Goal: Task Accomplishment & Management: Complete application form

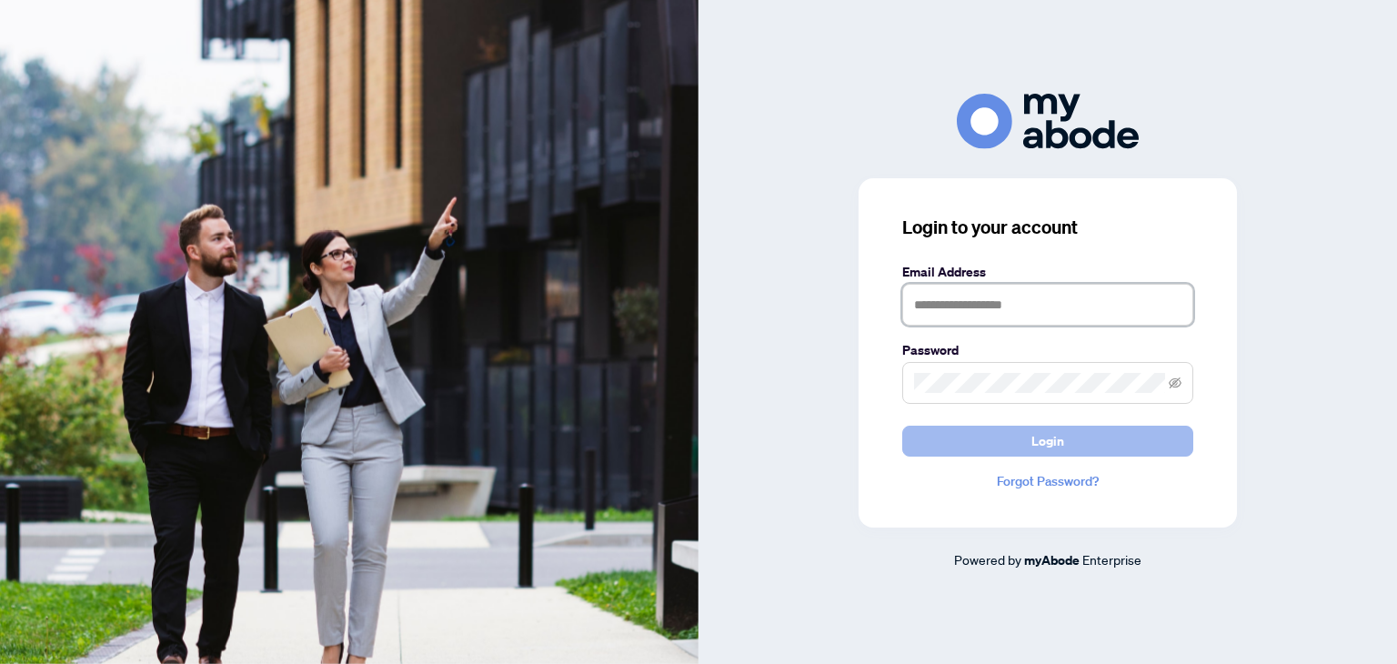
type input "**********"
click at [1025, 443] on button "Login" at bounding box center [1047, 441] width 291 height 31
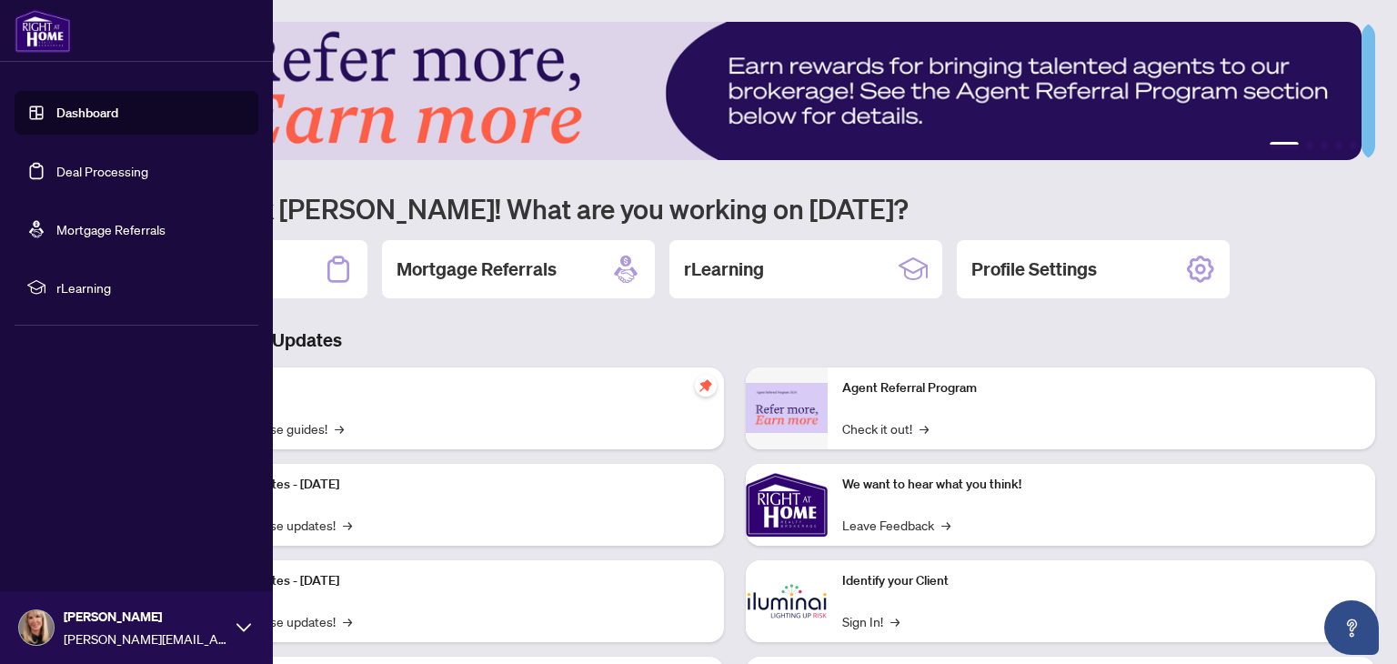
click at [56, 174] on link "Deal Processing" at bounding box center [102, 171] width 92 height 16
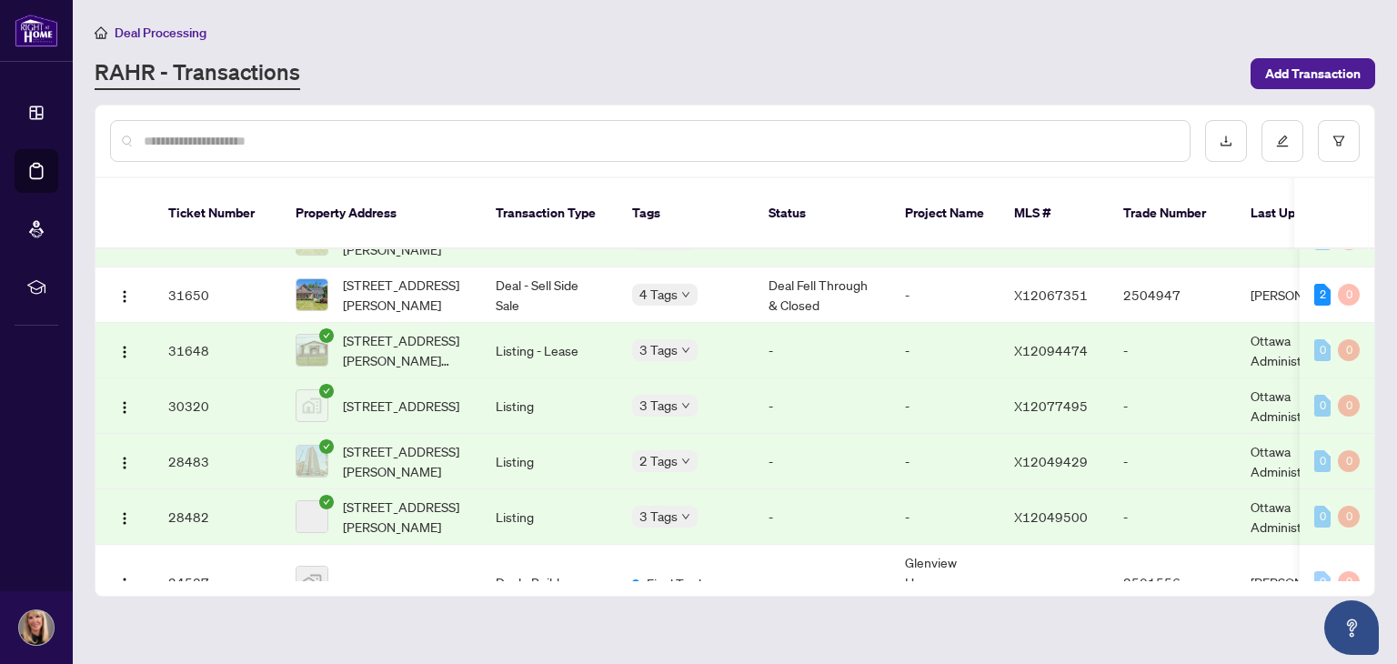
scroll to position [1361, 0]
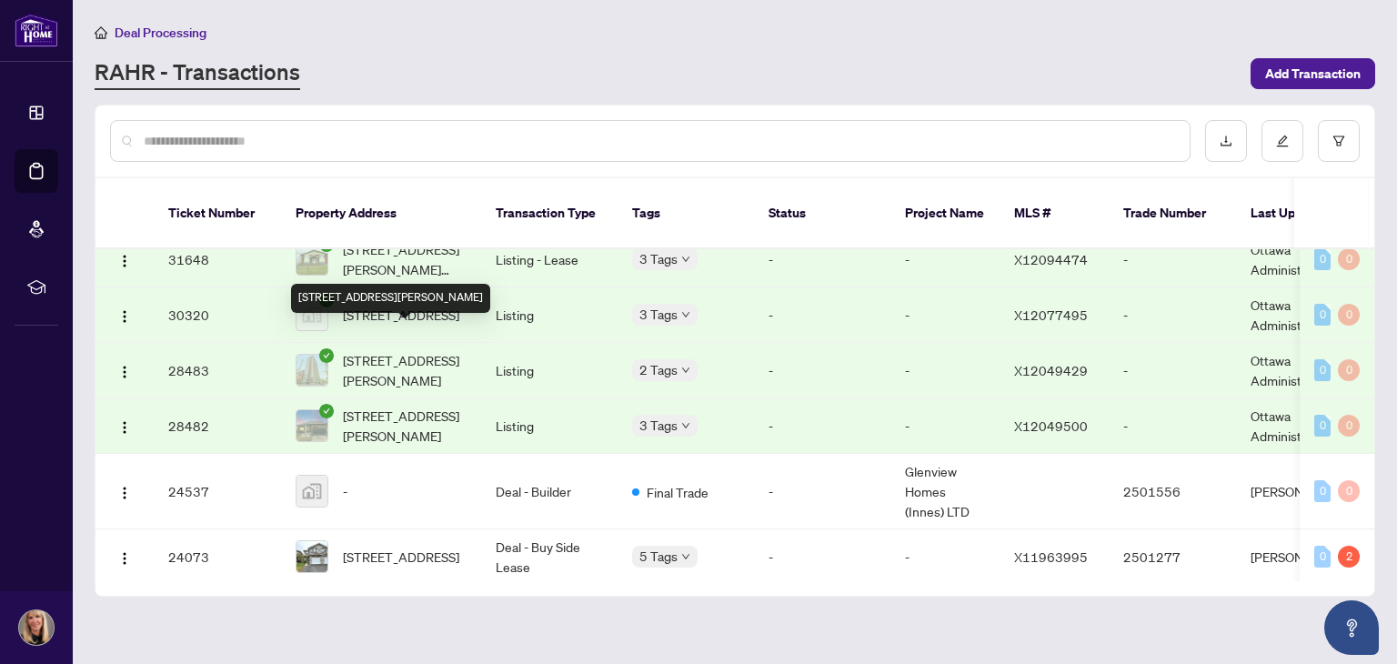
click at [381, 350] on span "[STREET_ADDRESS][PERSON_NAME]" at bounding box center [405, 370] width 124 height 40
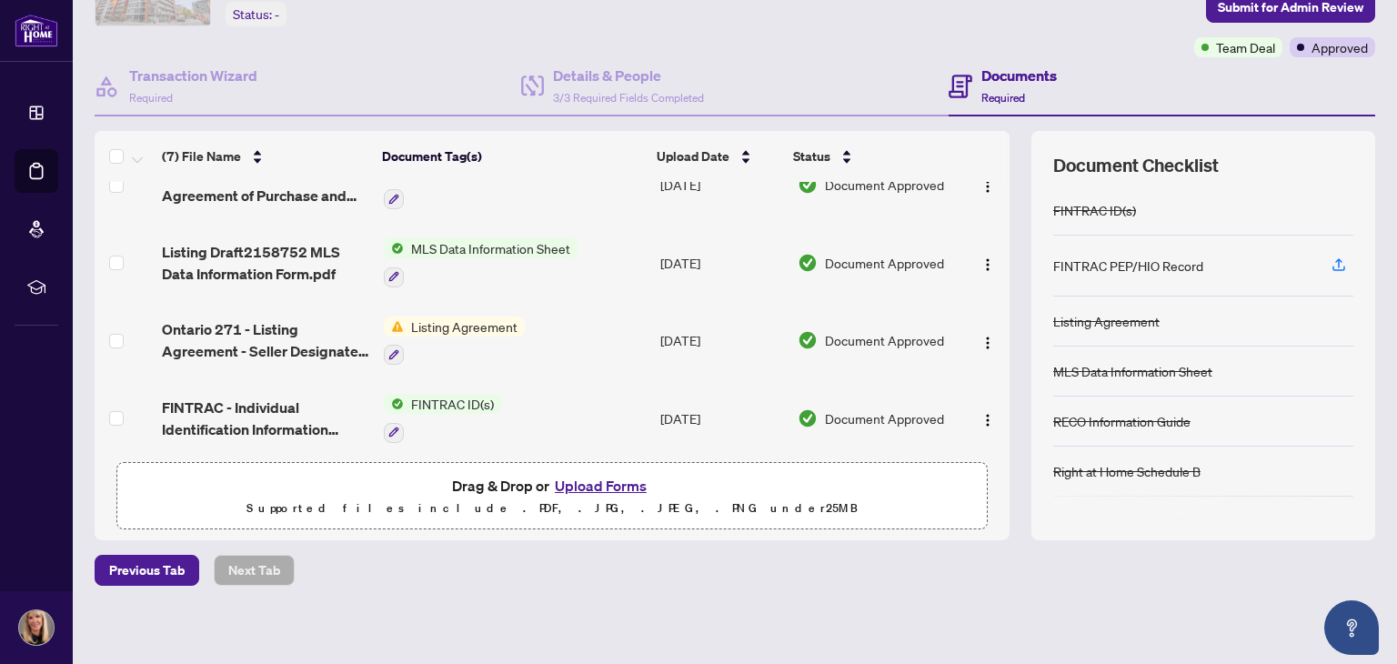
scroll to position [123, 0]
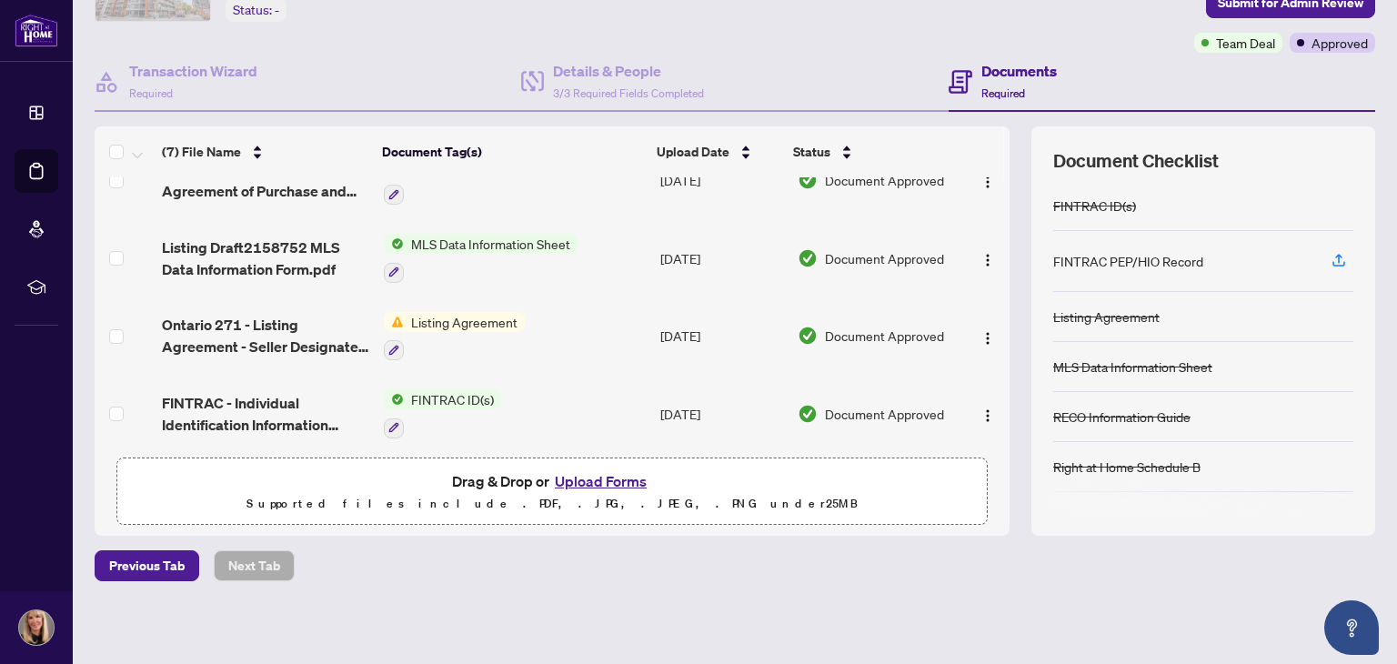
click at [468, 312] on span "Listing Agreement" at bounding box center [464, 322] width 121 height 20
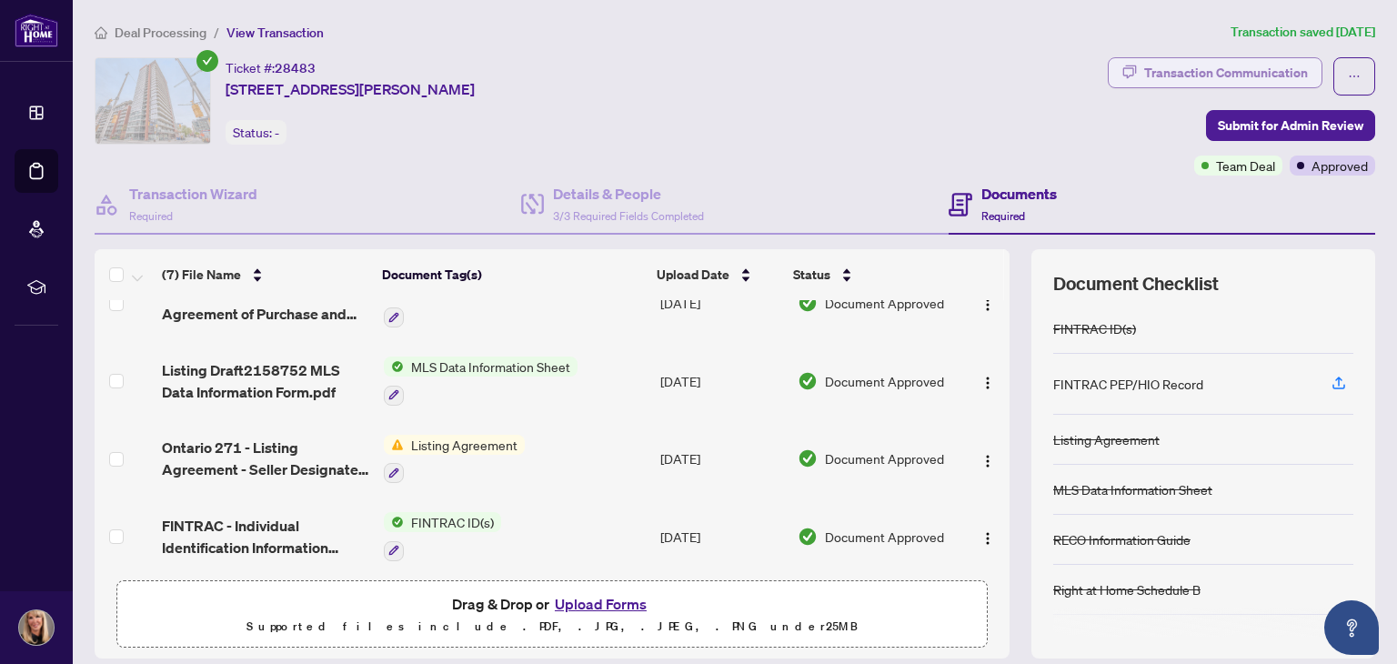
click at [1156, 78] on div "Transaction Communication" at bounding box center [1226, 72] width 164 height 29
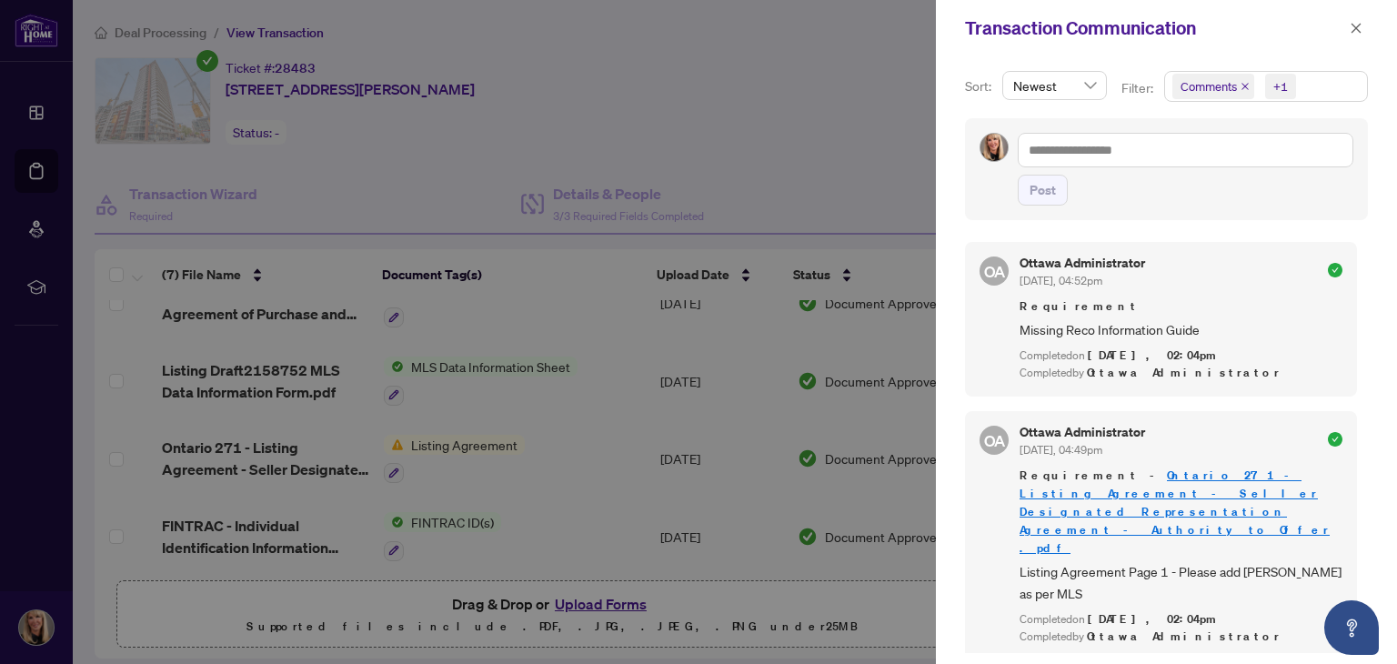
click at [800, 141] on div at bounding box center [698, 332] width 1397 height 664
click at [1353, 30] on icon "close" at bounding box center [1357, 28] width 10 height 10
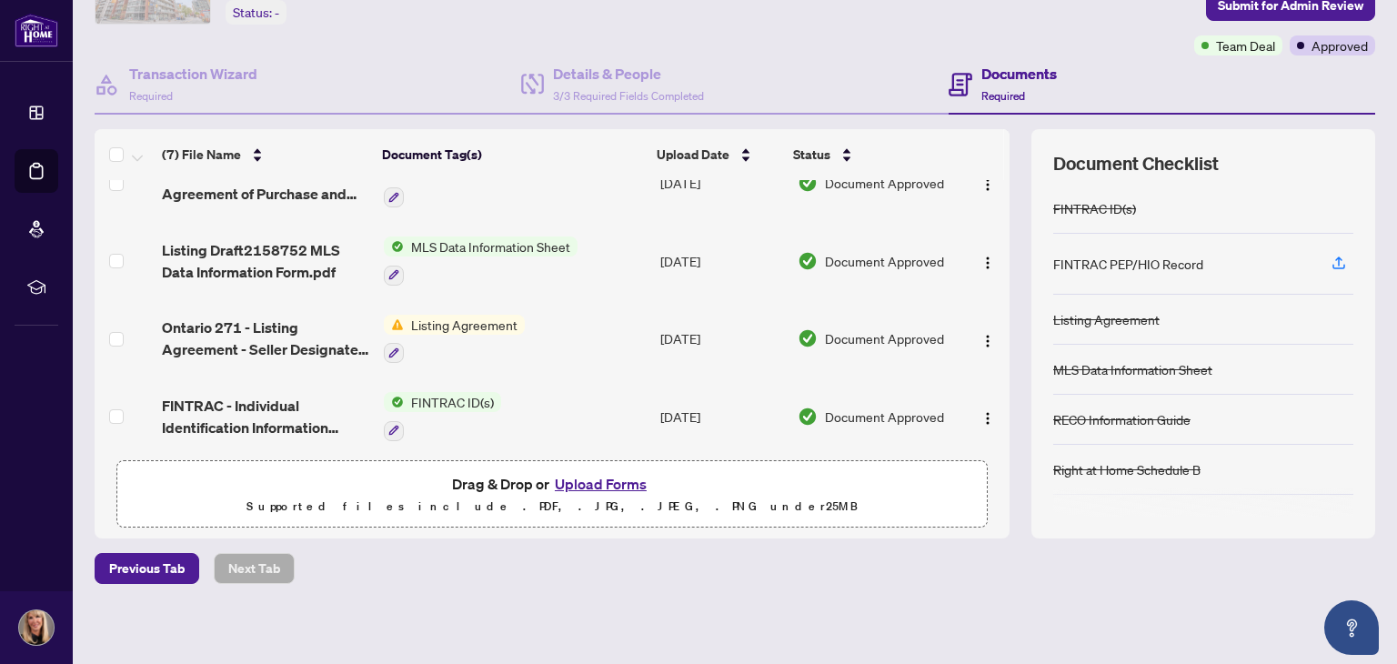
scroll to position [123, 0]
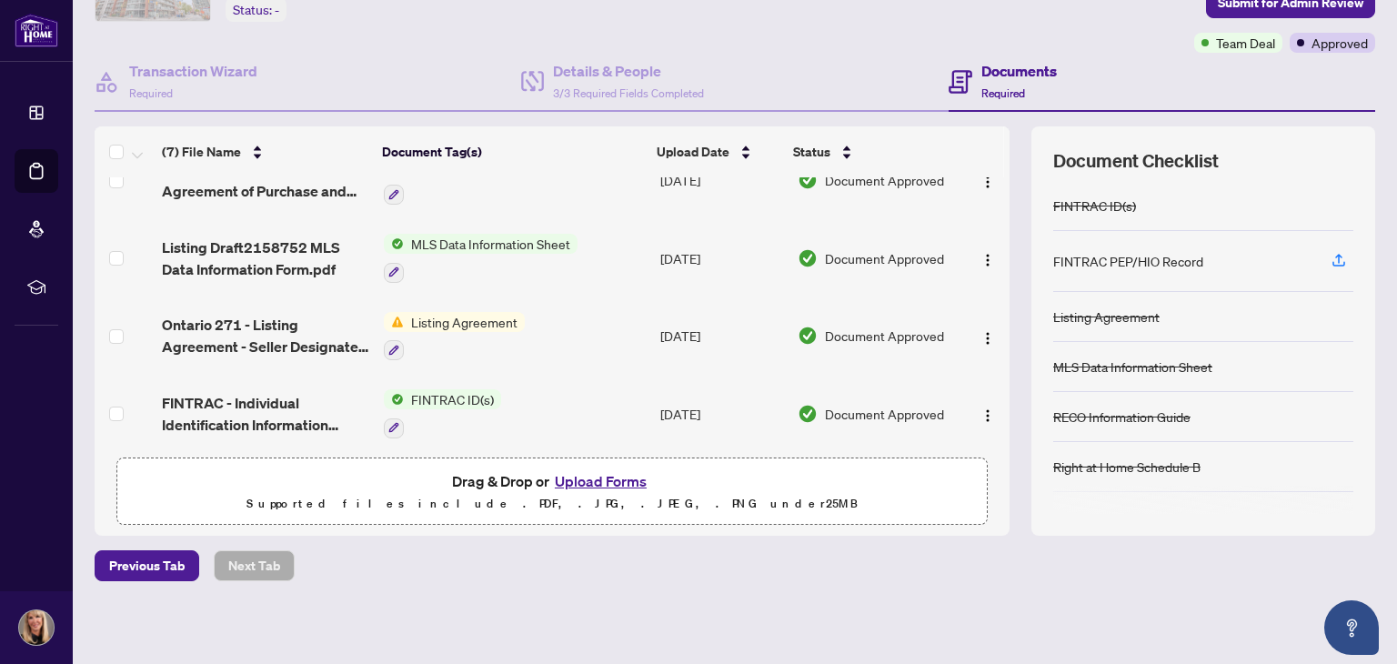
click at [593, 475] on button "Upload Forms" at bounding box center [600, 481] width 103 height 24
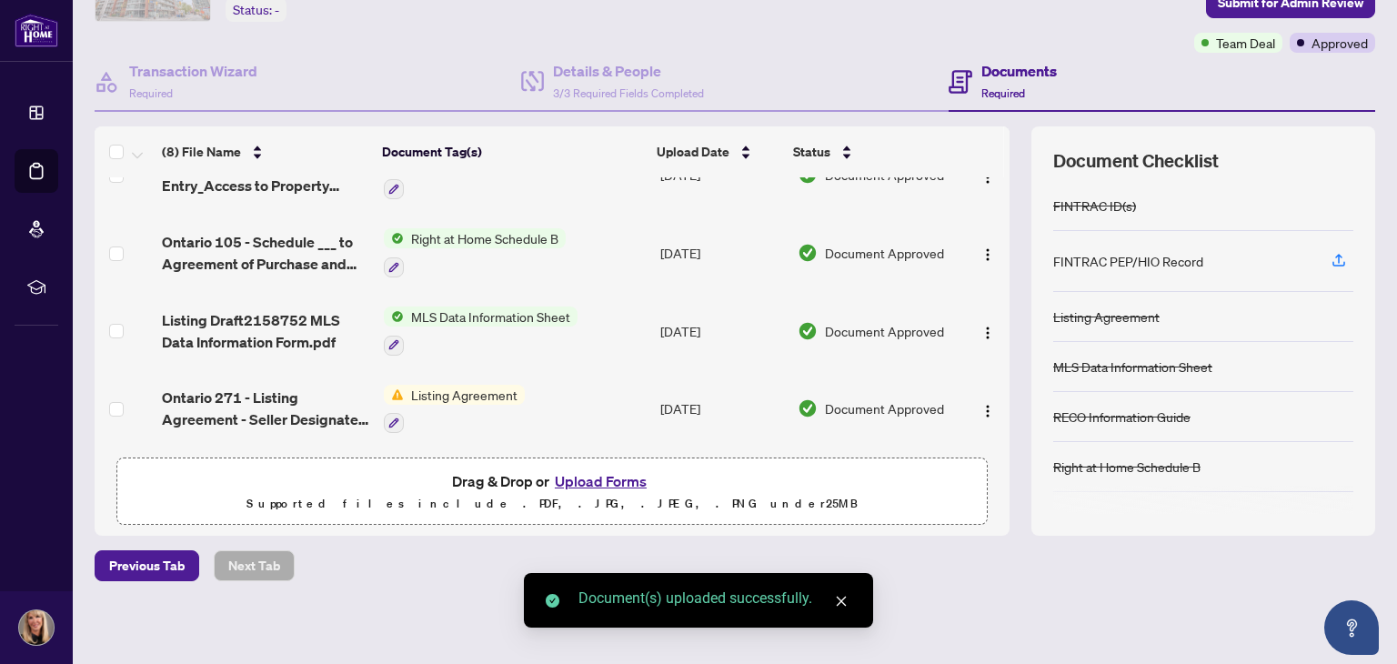
scroll to position [0, 0]
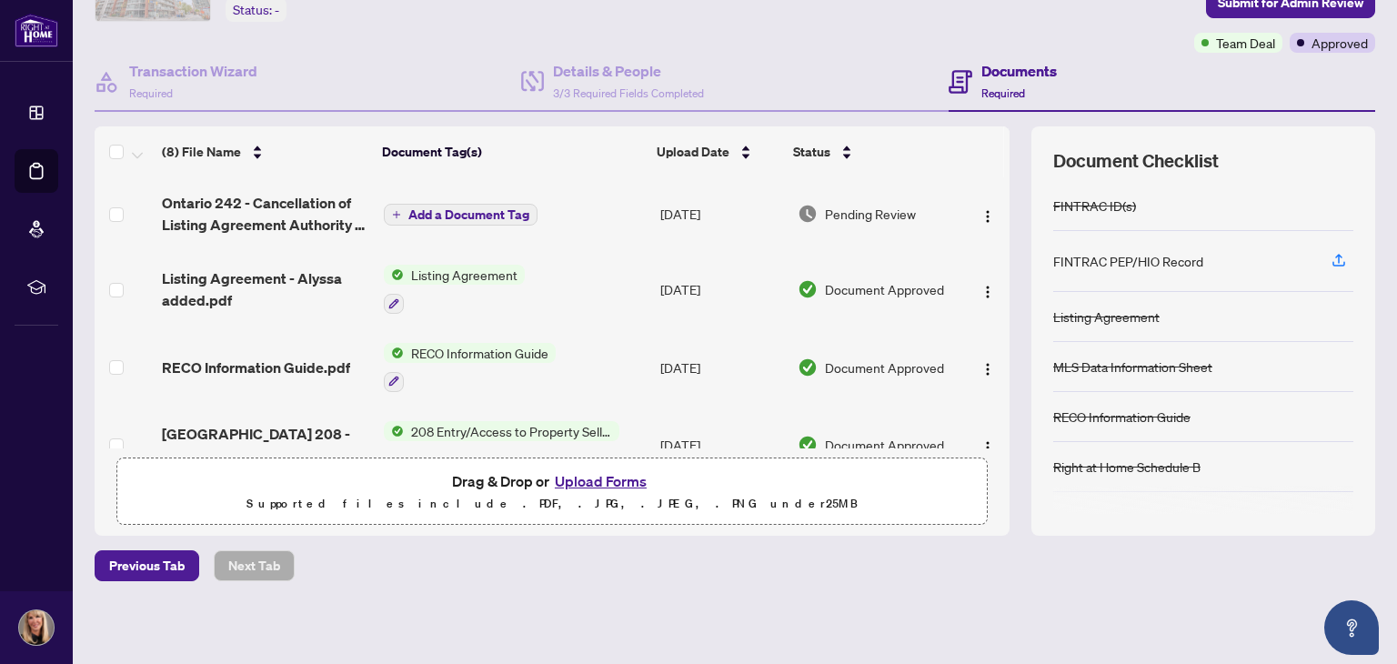
click at [484, 208] on span "Add a Document Tag" at bounding box center [468, 214] width 121 height 13
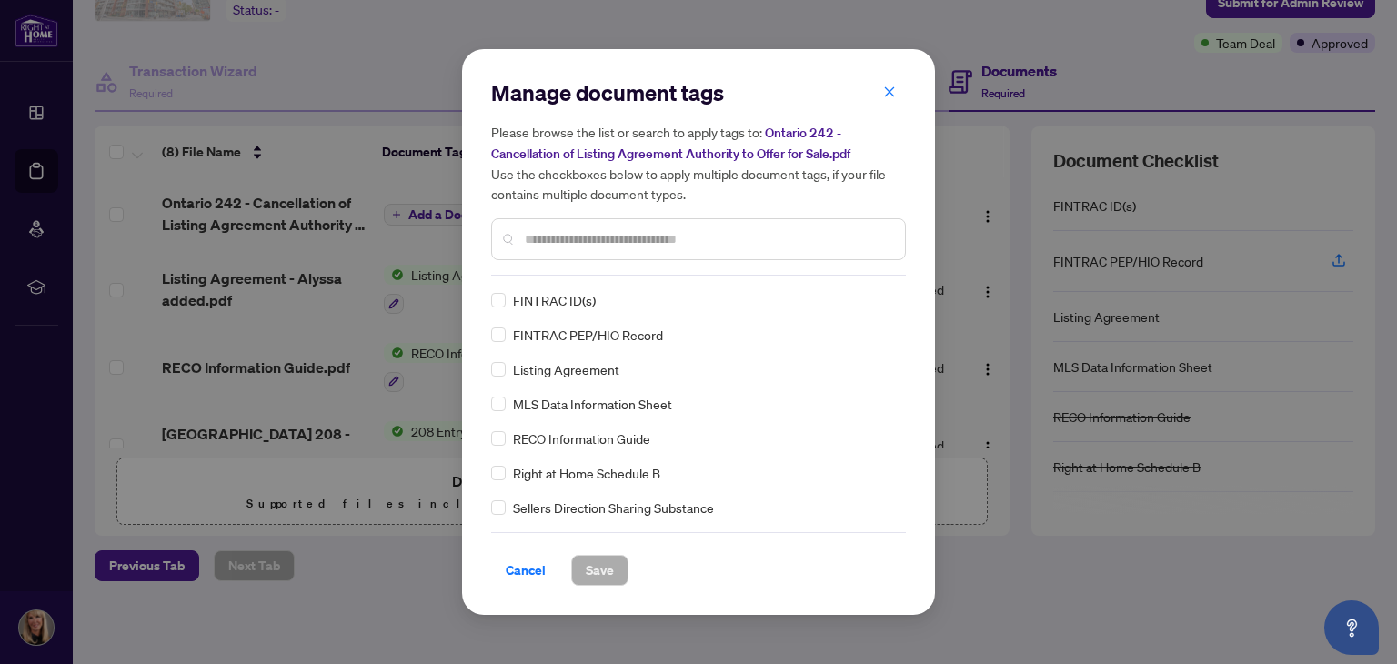
click at [576, 232] on div at bounding box center [698, 239] width 415 height 42
click at [576, 232] on input "text" at bounding box center [708, 239] width 366 height 20
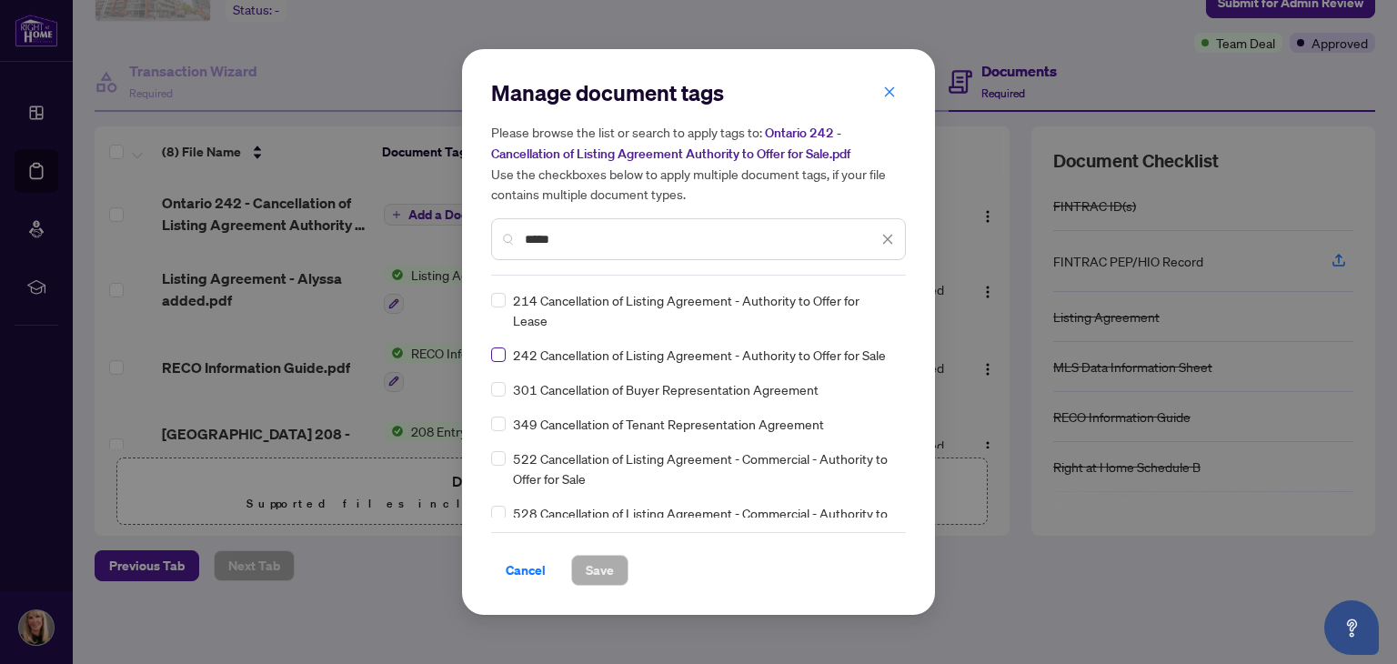
type input "*****"
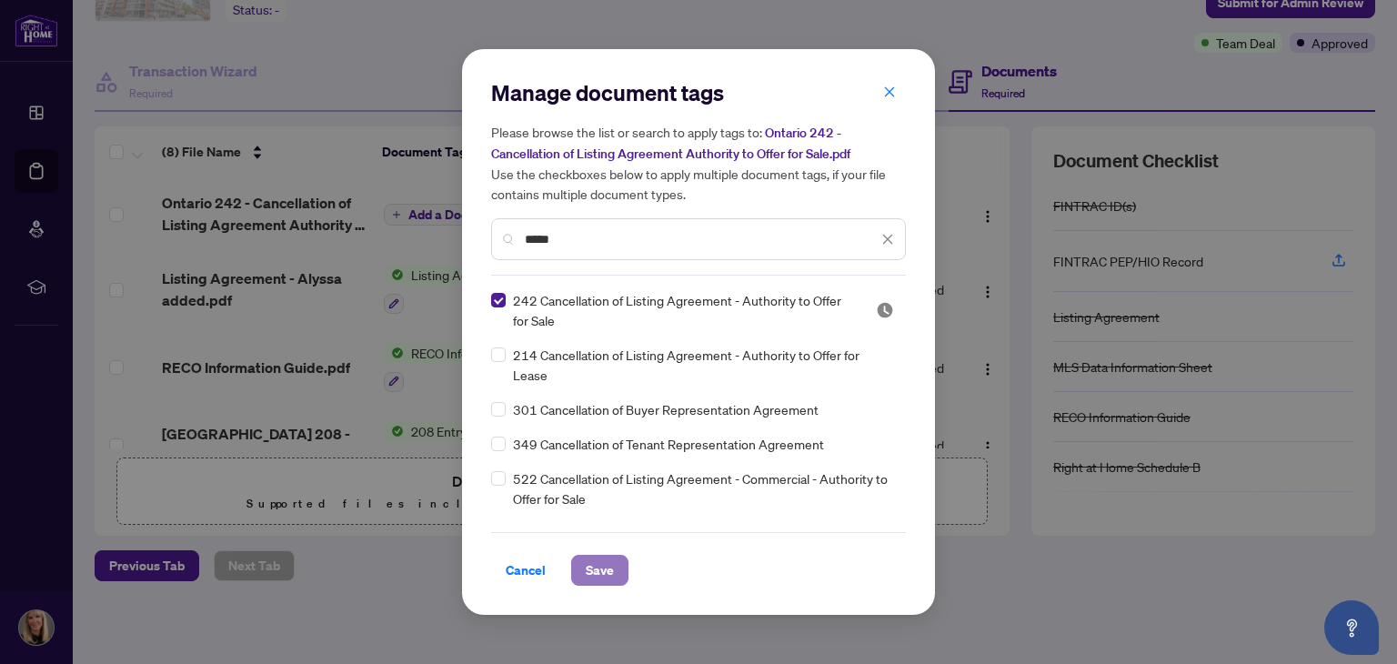
click at [595, 559] on span "Save" at bounding box center [600, 570] width 28 height 29
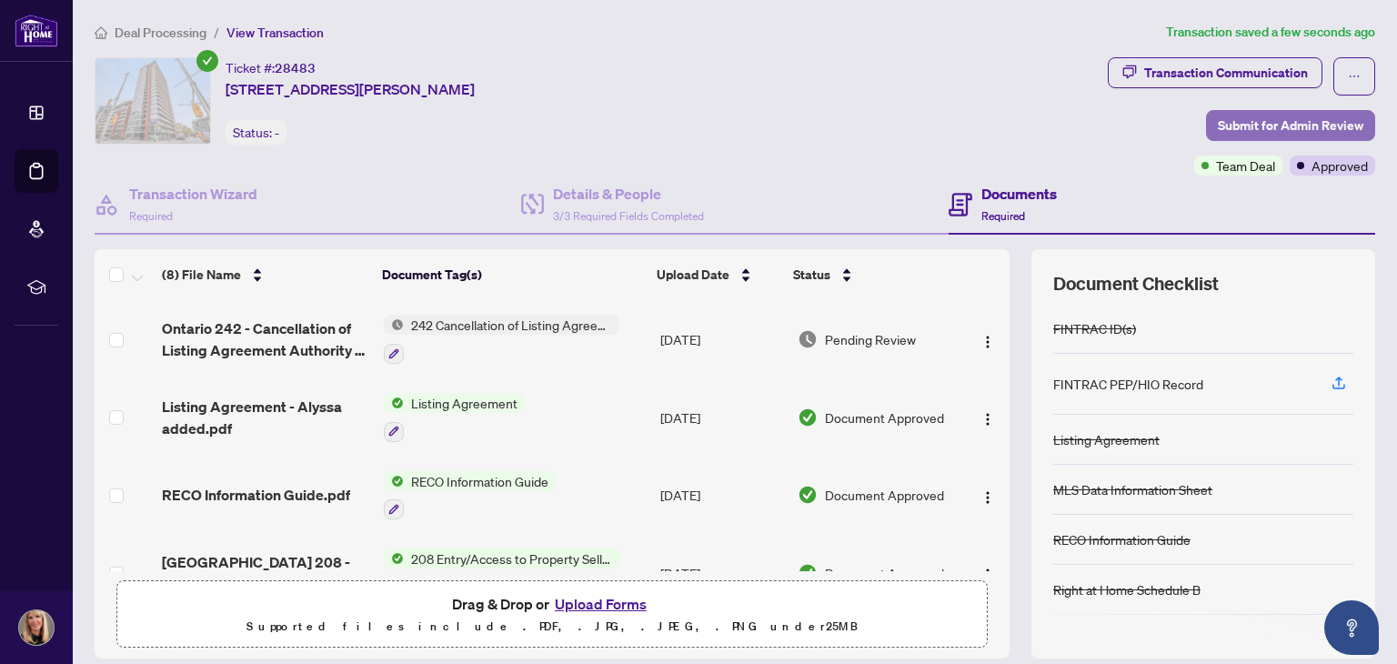
click at [1233, 128] on span "Submit for Admin Review" at bounding box center [1291, 125] width 146 height 29
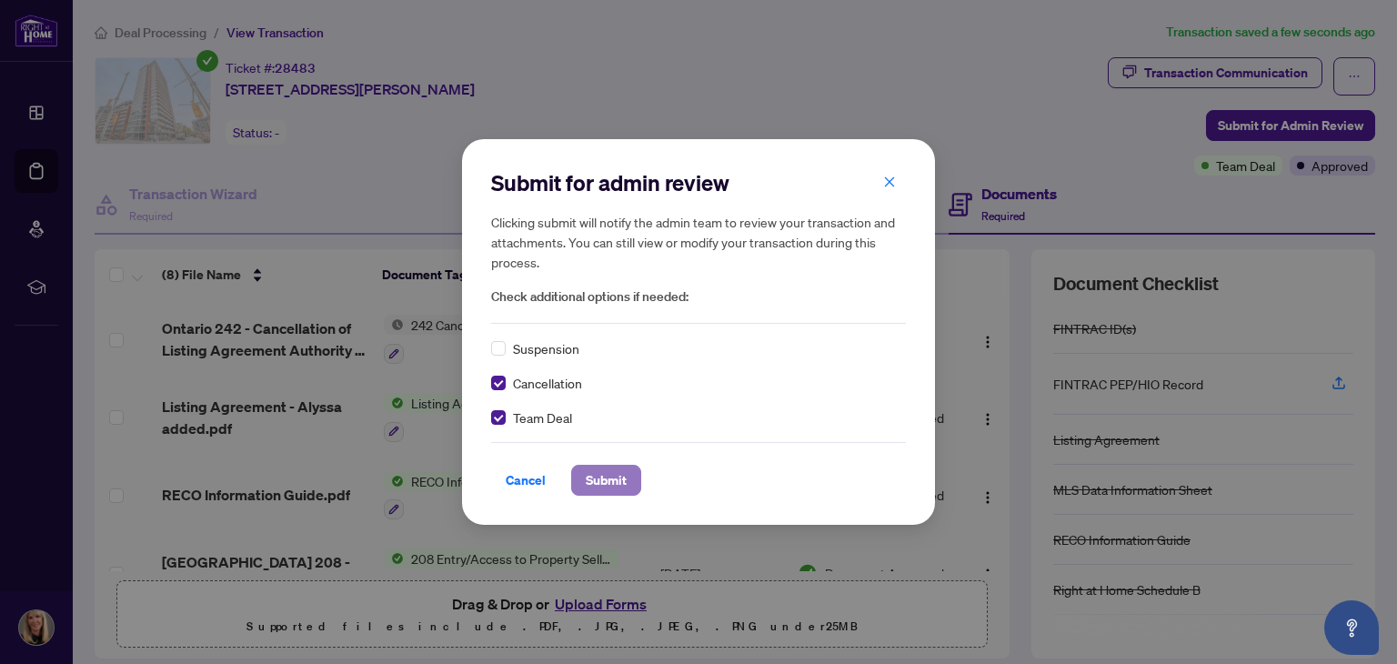
click at [616, 478] on span "Submit" at bounding box center [606, 480] width 41 height 29
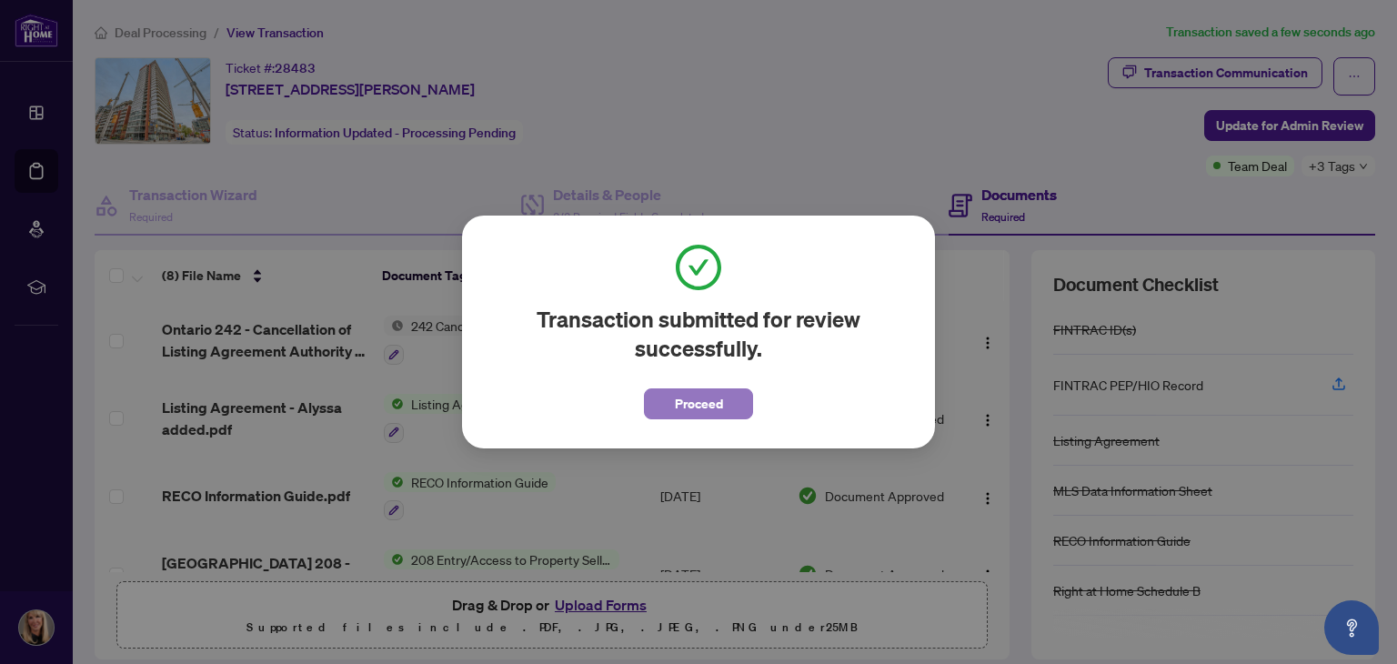
click at [717, 397] on span "Proceed" at bounding box center [699, 403] width 48 height 29
